Goal: Check status

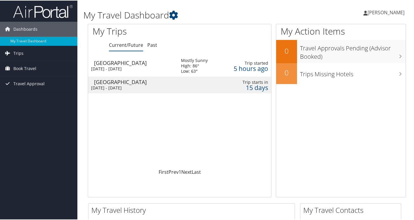
click at [162, 65] on div "Sun 5 Oct 2025 - Wed 8 Oct 2025" at bounding box center [131, 67] width 81 height 5
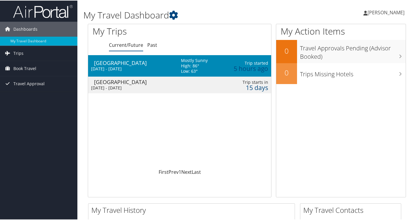
click at [162, 65] on div "Sun 5 Oct 2025 - Wed 8 Oct 2025" at bounding box center [131, 67] width 81 height 5
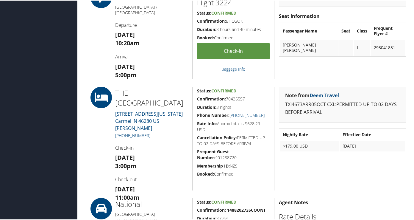
scroll to position [338, 0]
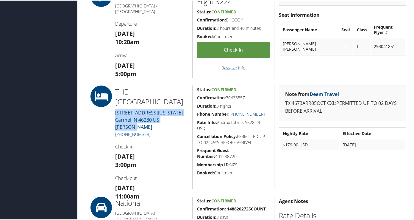
drag, startPoint x: 183, startPoint y: 109, endPoint x: 112, endPoint y: 102, distance: 70.9
click at [112, 102] on div "THE [GEOGRAPHIC_DATA][STREET_ADDRESS][US_STATE][GEOGRAPHIC_DATA] [PHONE_NUMBER]…" at bounding box center [152, 137] width 82 height 104
copy link "[STREET_ADDRESS][US_STATE]"
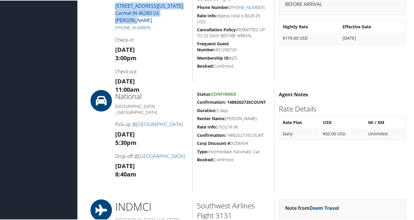
scroll to position [455, 0]
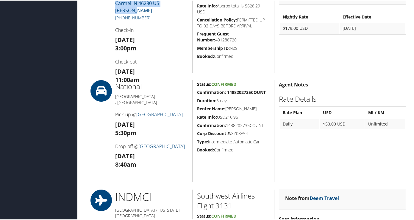
drag, startPoint x: 267, startPoint y: 128, endPoint x: 227, endPoint y: 129, distance: 40.8
click at [227, 128] on h5 "Confirmation: 1488202735COUNT" at bounding box center [233, 125] width 73 height 6
copy h5 "1488202735COUNT"
click at [218, 172] on div "Status: Confirmed Confirmation: 1488202735COUNT Duration: 3 days Renter Name: […" at bounding box center [233, 130] width 82 height 102
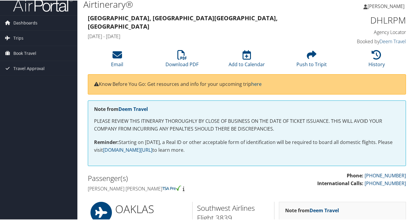
scroll to position [0, 0]
